Goal: Find specific page/section: Find specific page/section

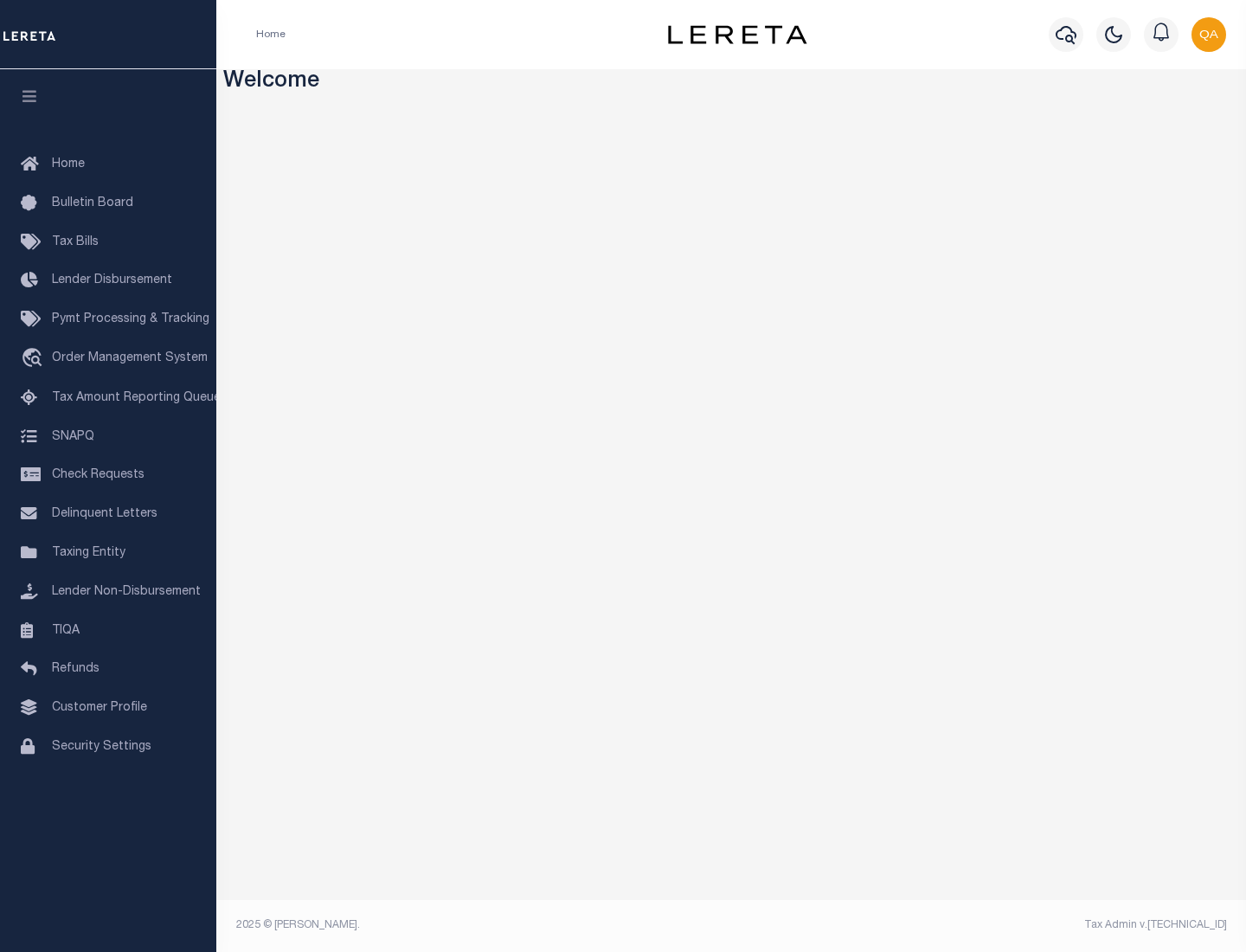
click at [108, 630] on link "TIQA" at bounding box center [108, 631] width 216 height 39
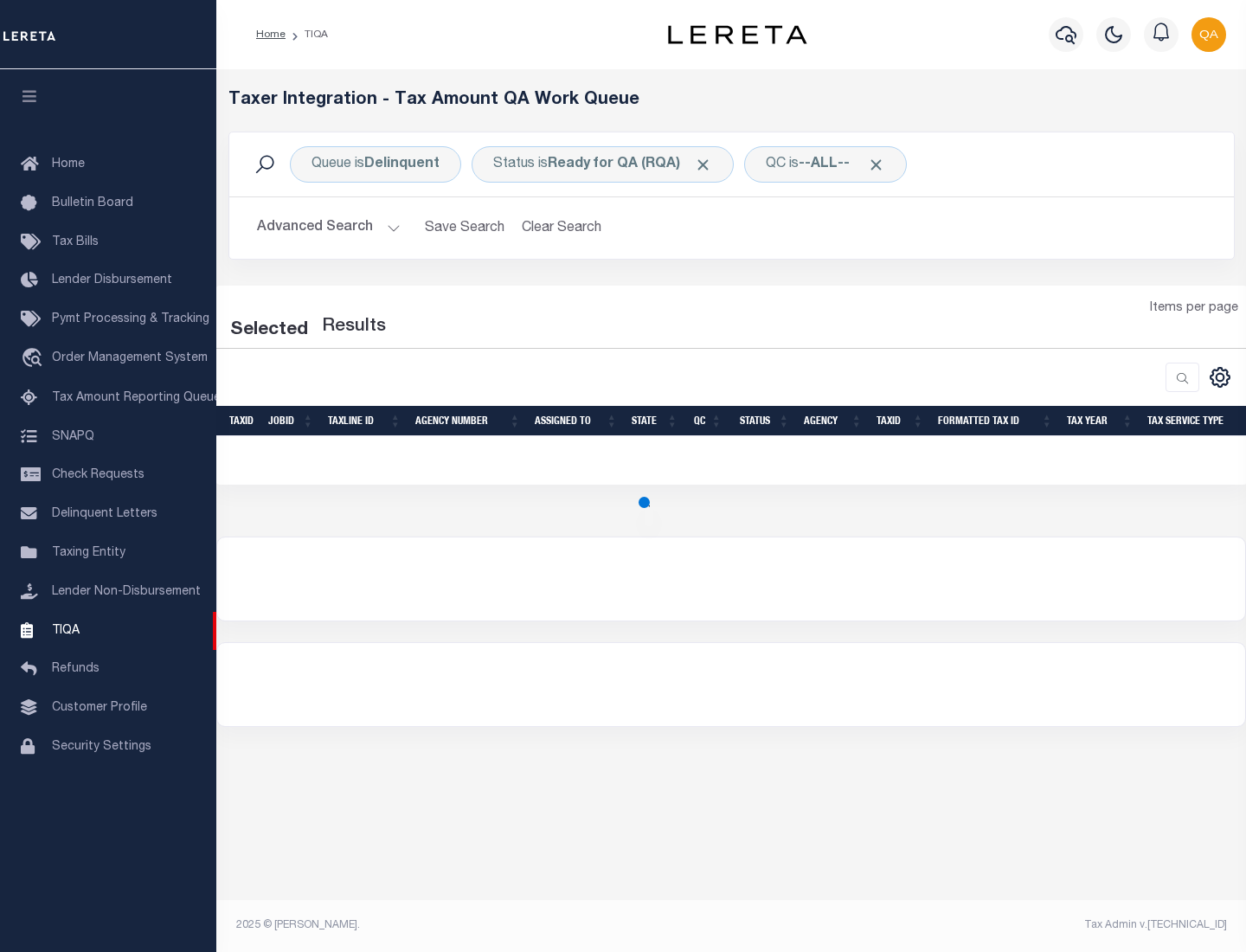
select select "200"
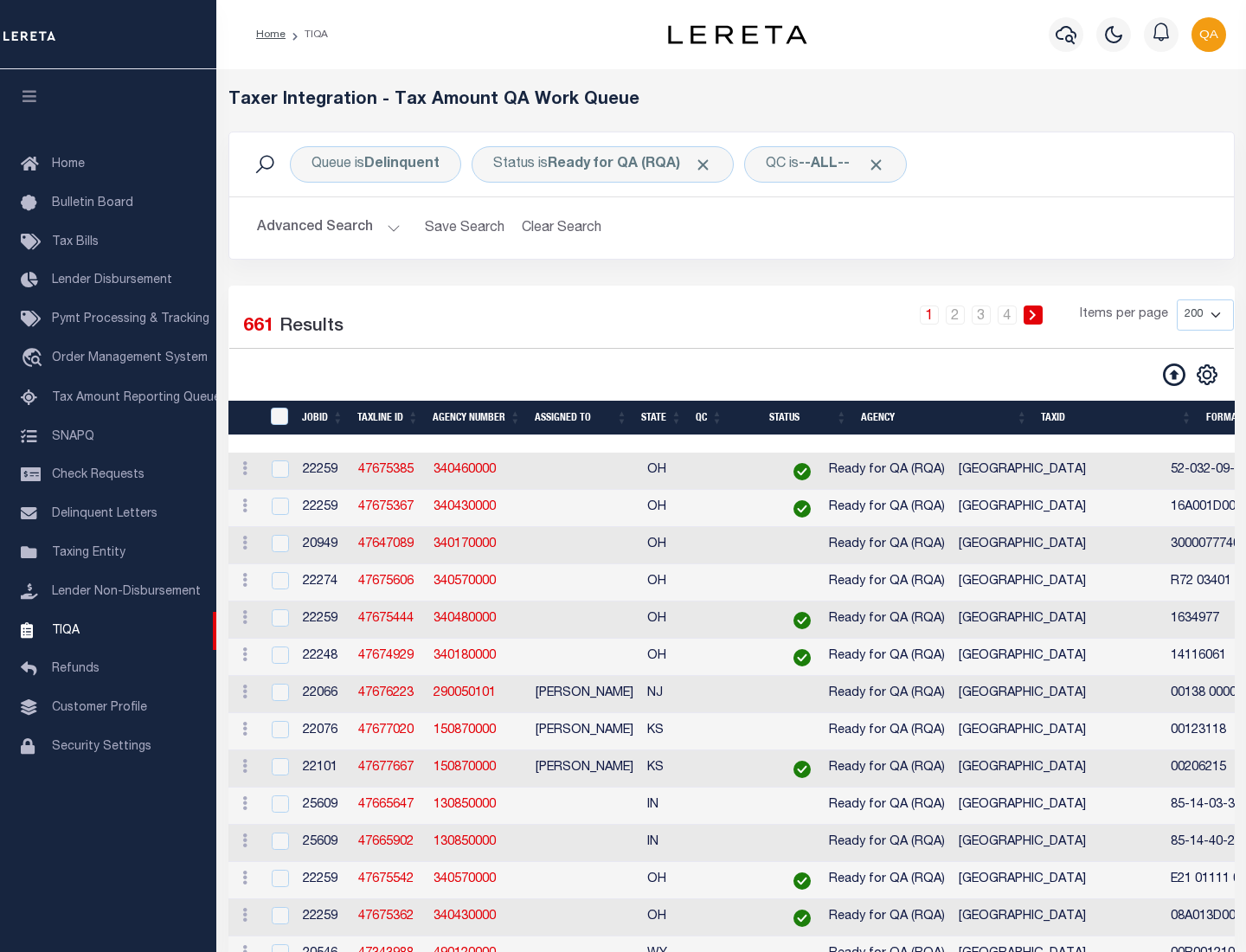
click at [708, 165] on span "Click to Remove" at bounding box center [703, 165] width 18 height 18
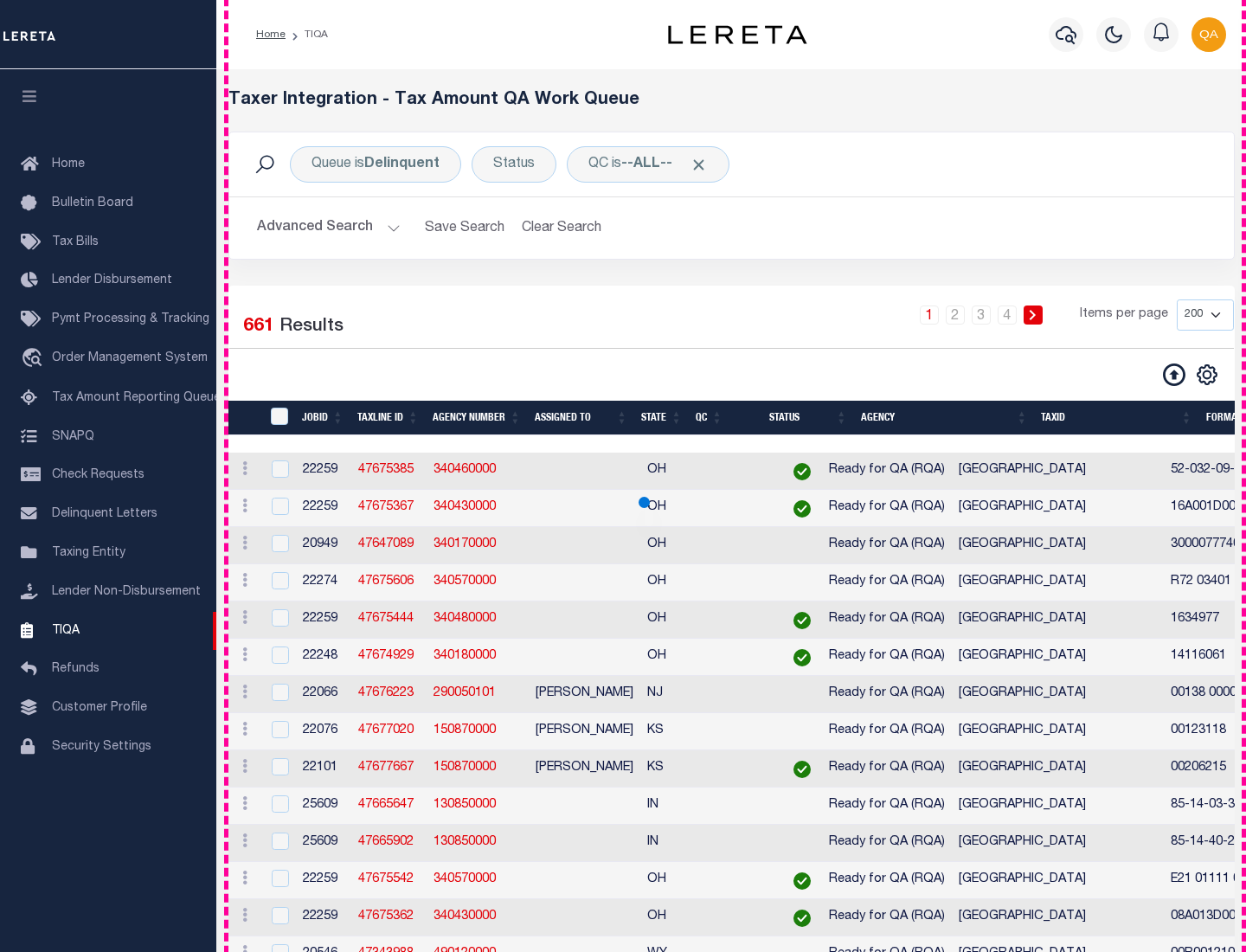
scroll to position [3698, 0]
